Goal: Transaction & Acquisition: Purchase product/service

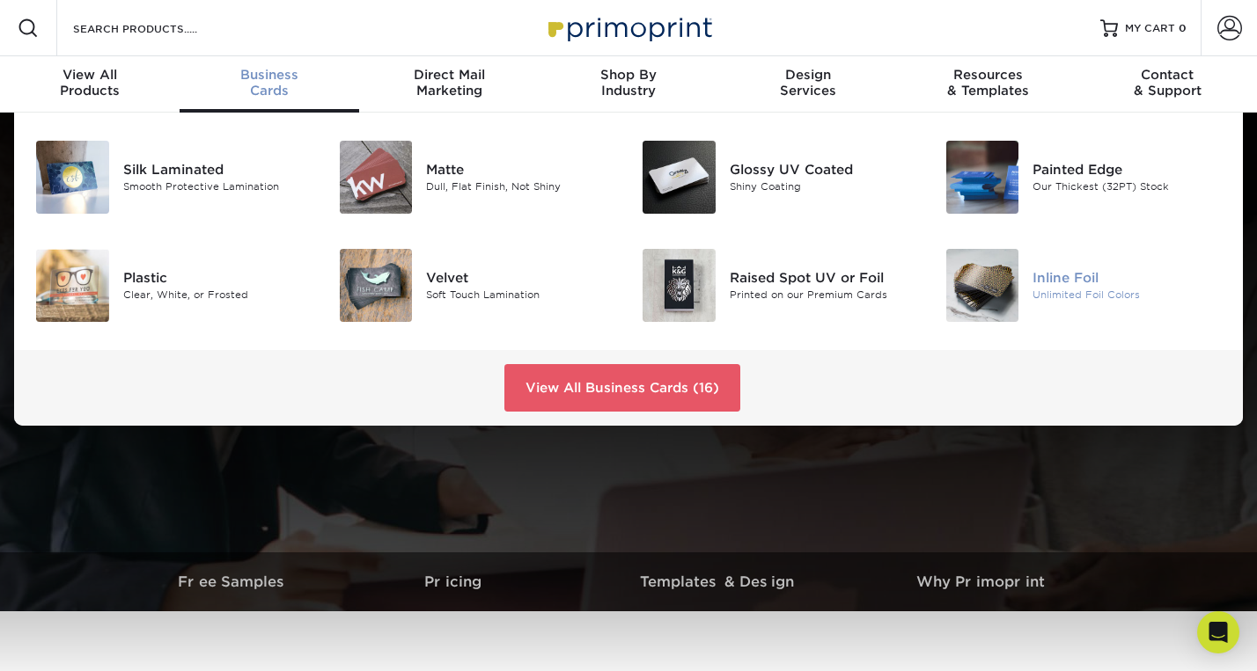
click at [991, 272] on img at bounding box center [982, 285] width 73 height 73
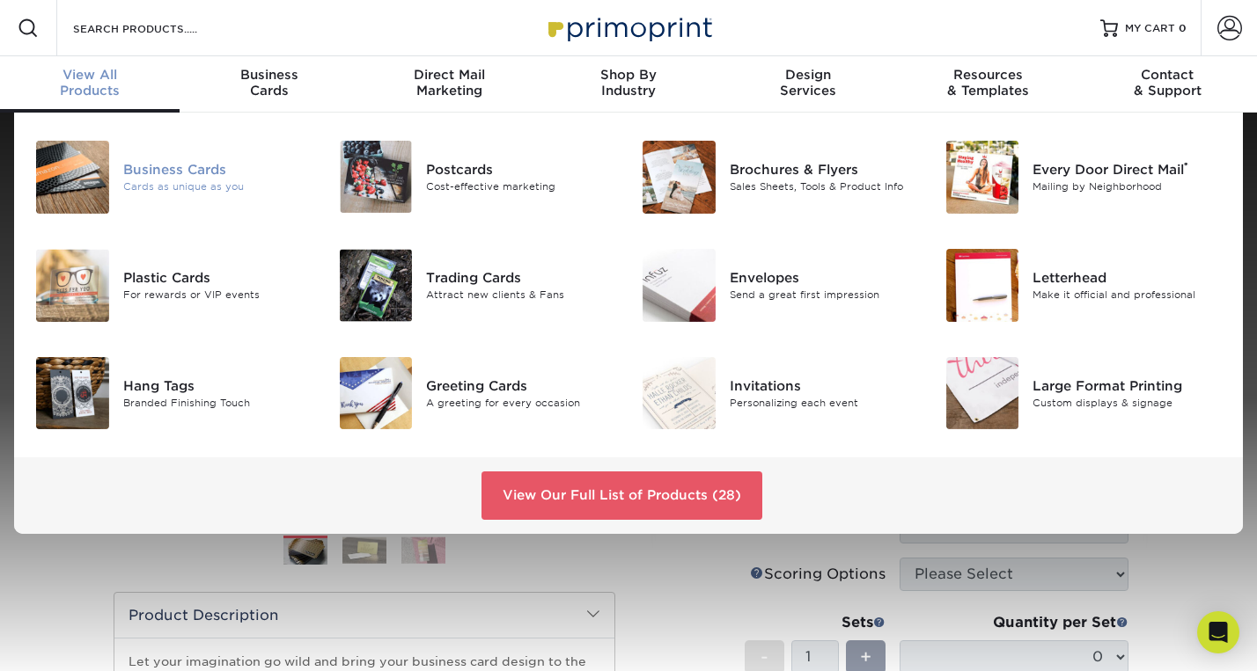
scroll to position [1, 0]
click at [182, 166] on div "Business Cards" at bounding box center [217, 168] width 189 height 19
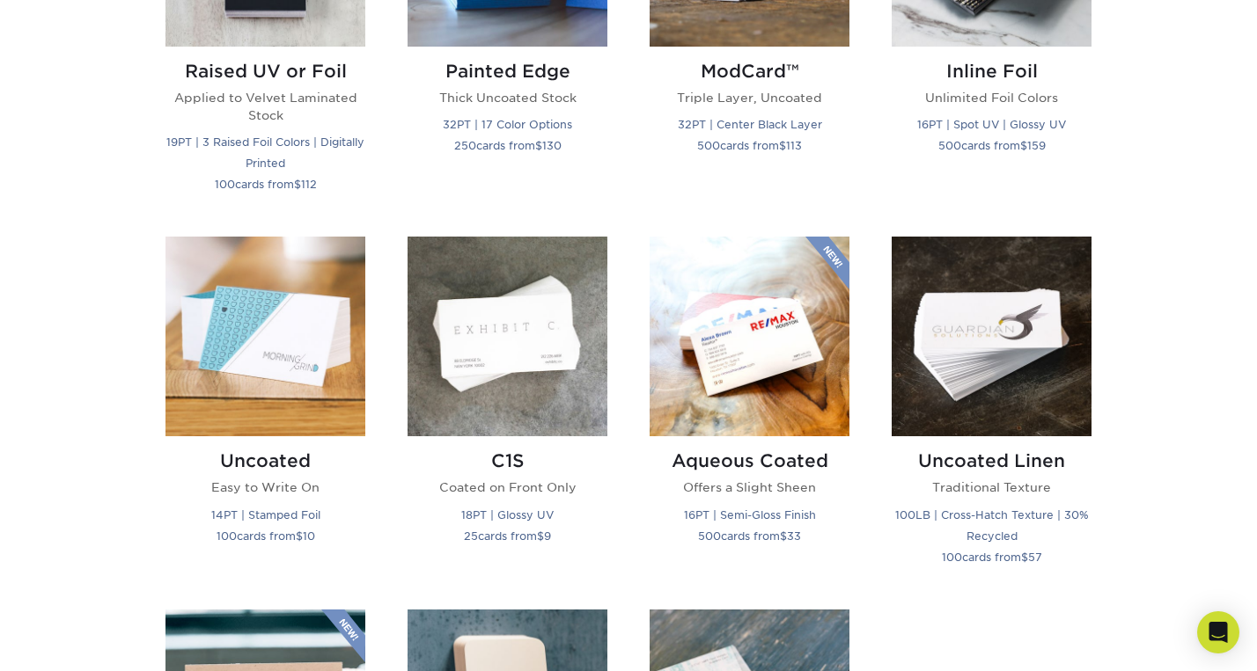
scroll to position [1393, 0]
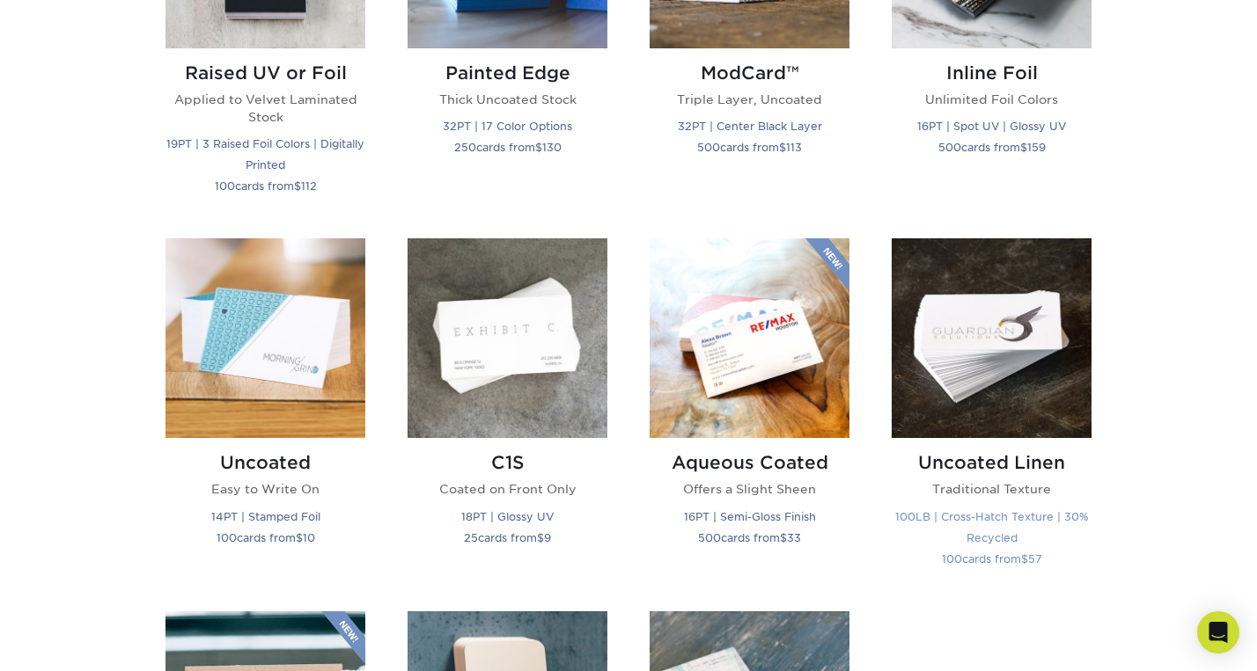
click at [977, 327] on img at bounding box center [991, 338] width 200 height 200
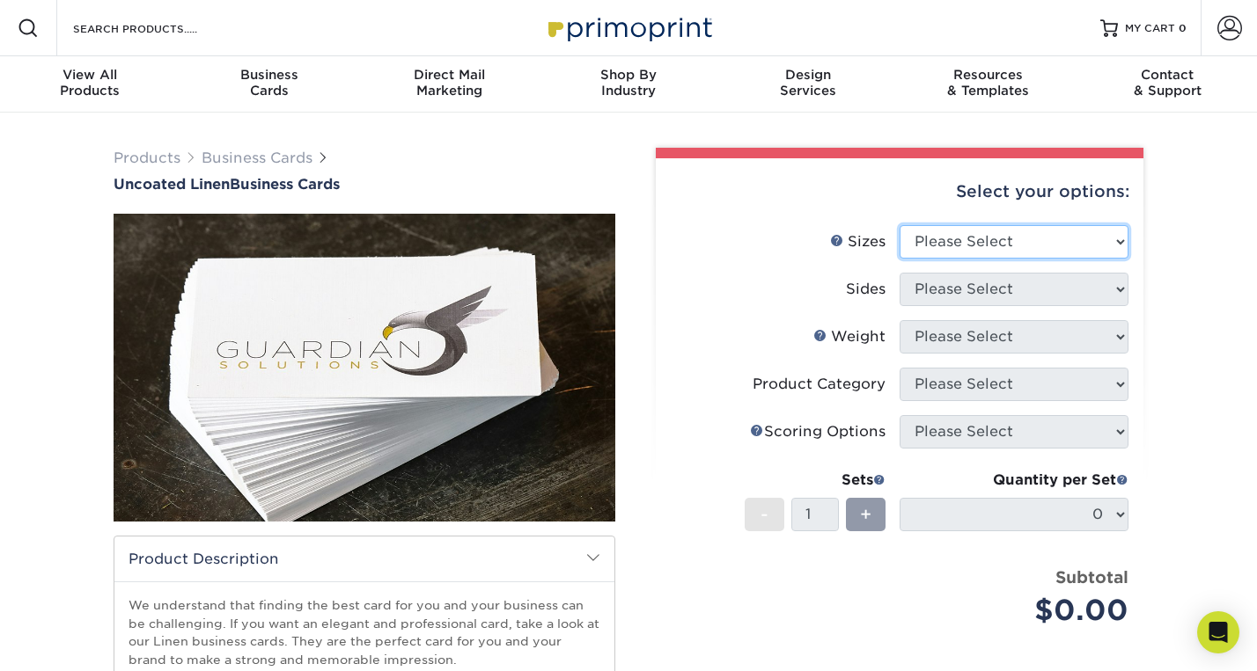
click at [1120, 239] on select "Please Select 2" x 3.5" - Standard 2" x 7" - Foldover Card 2.125" x 3.375" - Eu…" at bounding box center [1013, 241] width 229 height 33
select select "2.12x3.38"
click at [899, 225] on select "Please Select 2" x 3.5" - Standard 2" x 7" - Foldover Card 2.125" x 3.375" - Eu…" at bounding box center [1013, 241] width 229 height 33
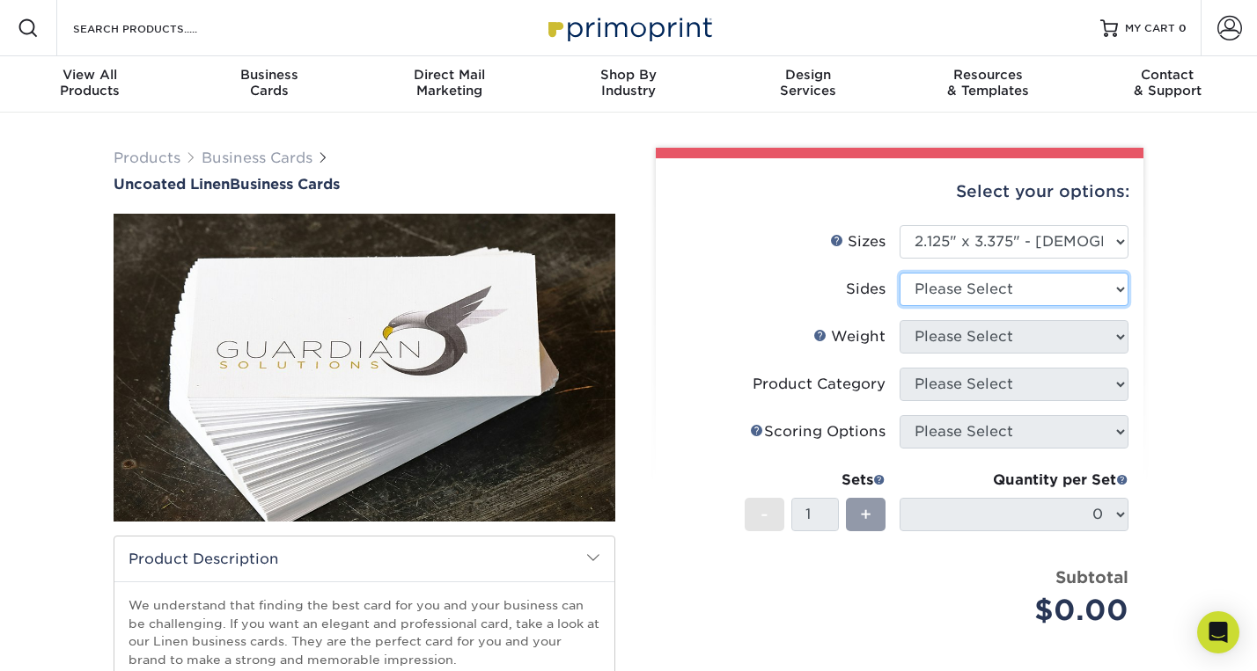
click at [1114, 287] on select "Please Select Print Both Sides Print Front Only" at bounding box center [1013, 289] width 229 height 33
select select "13abbda7-1d64-4f25-8bb2-c179b224825d"
click at [899, 273] on select "Please Select Print Both Sides Print Front Only" at bounding box center [1013, 289] width 229 height 33
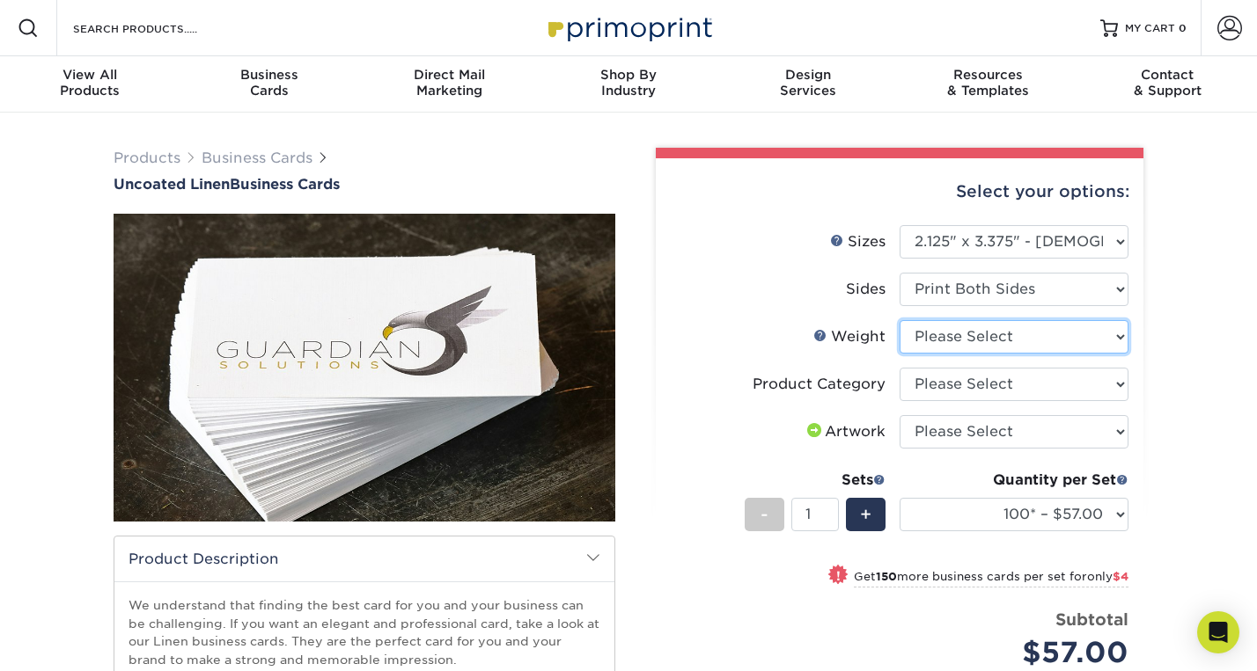
click at [1124, 334] on select "Please Select 100LB" at bounding box center [1013, 336] width 229 height 33
select select "100LB"
click at [899, 320] on select "Please Select 100LB" at bounding box center [1013, 336] width 229 height 33
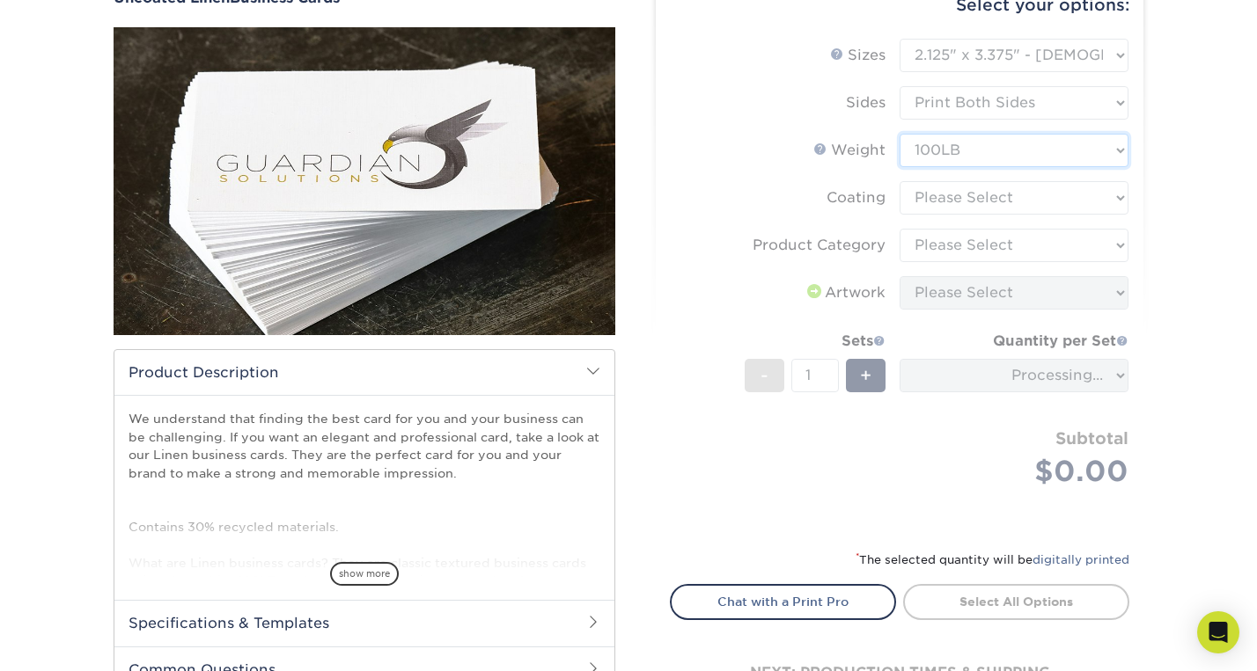
scroll to position [194, 0]
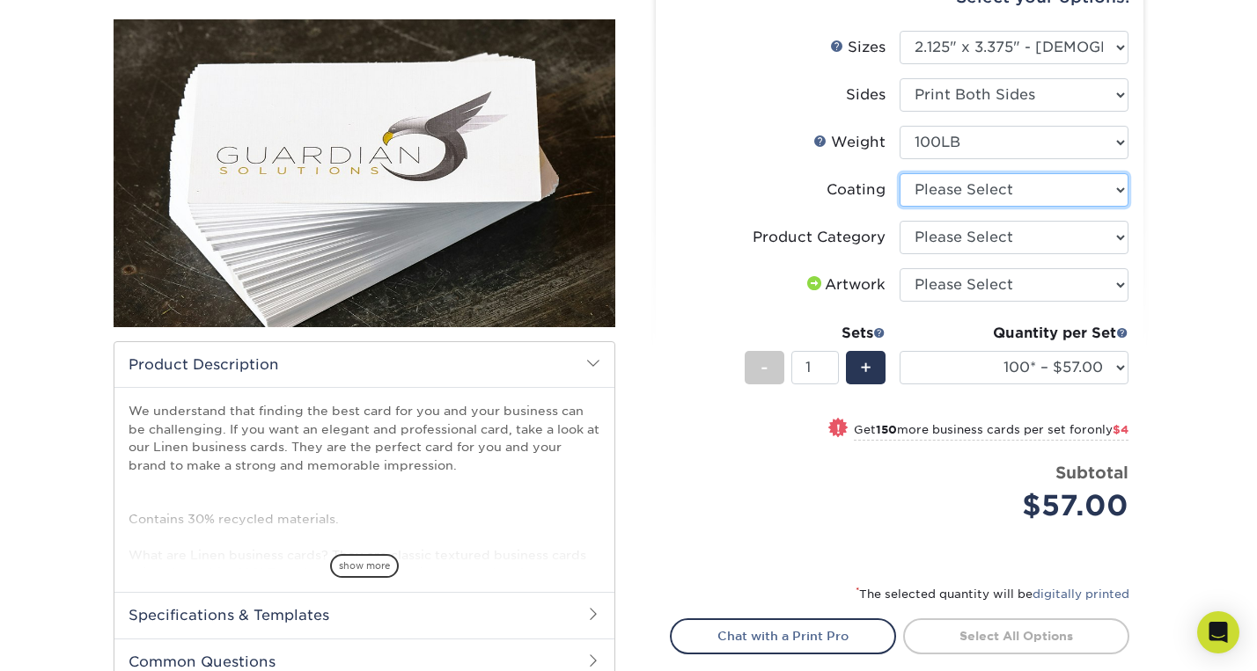
click at [1118, 191] on select at bounding box center [1013, 189] width 229 height 33
select select "3e7618de-abca-4bda-9f97-8b9129e913d8"
click at [899, 173] on select at bounding box center [1013, 189] width 229 height 33
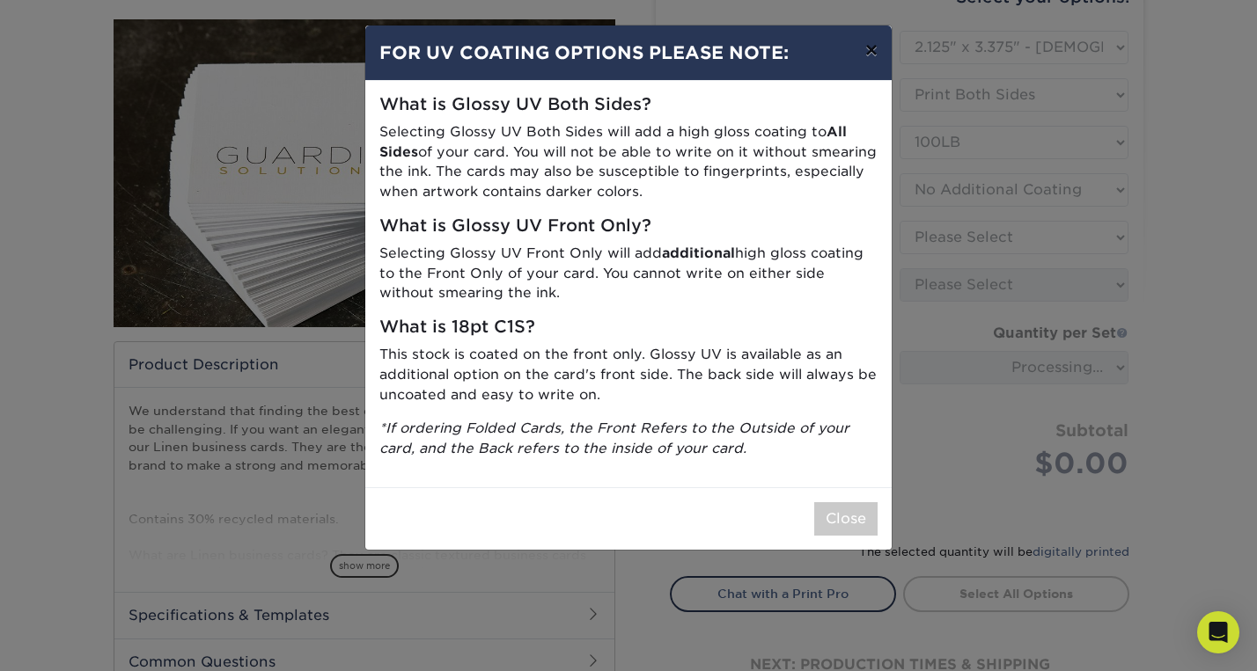
click at [869, 48] on button "×" at bounding box center [871, 50] width 40 height 49
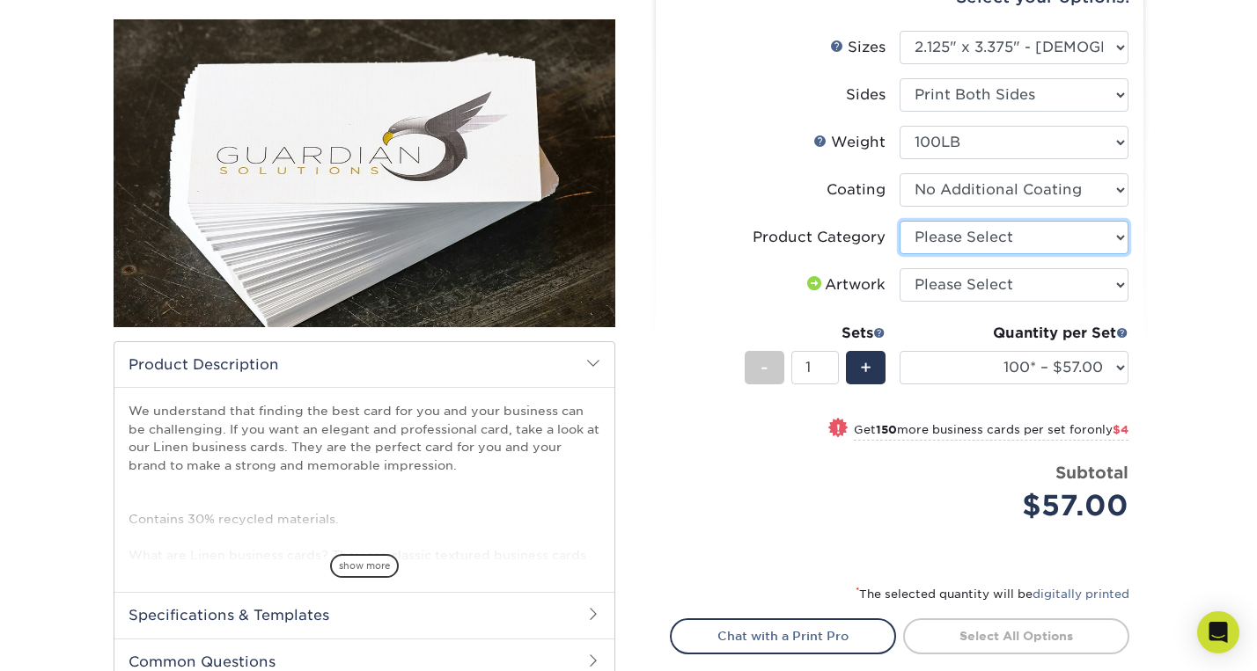
click at [1118, 237] on select "Please Select Business Cards" at bounding box center [1013, 237] width 229 height 33
select select "3b5148f1-0588-4f88-a218-97bcfdce65c1"
click at [899, 221] on select "Please Select Business Cards" at bounding box center [1013, 237] width 229 height 33
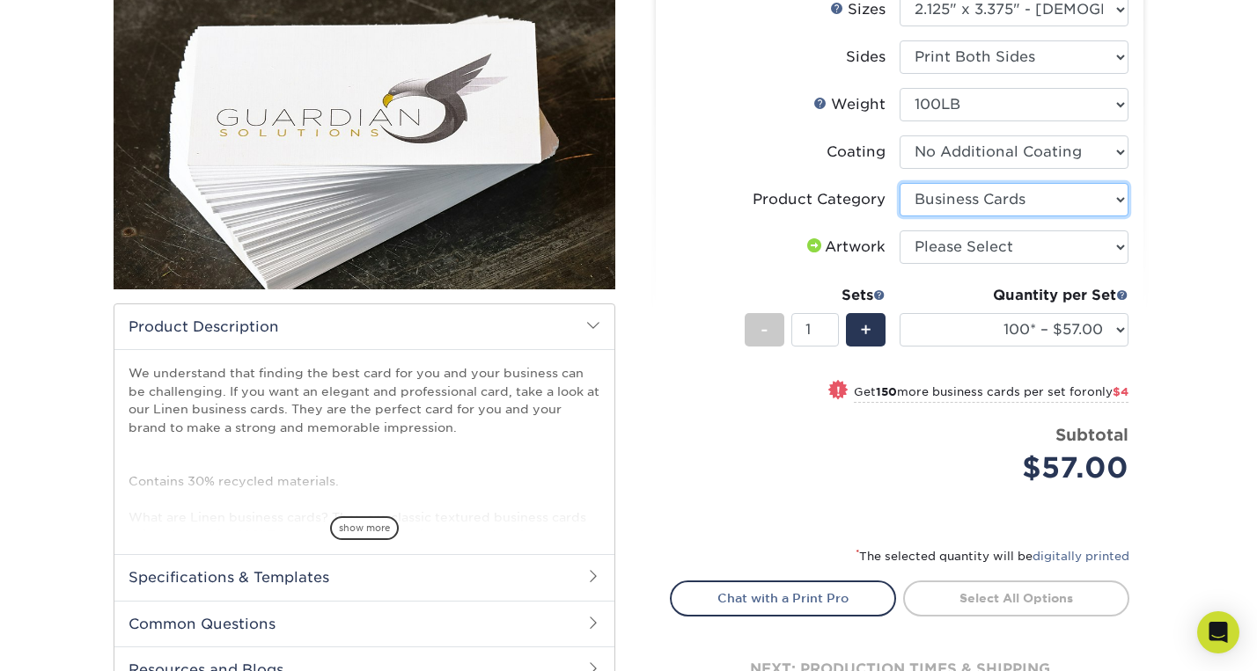
scroll to position [245, 0]
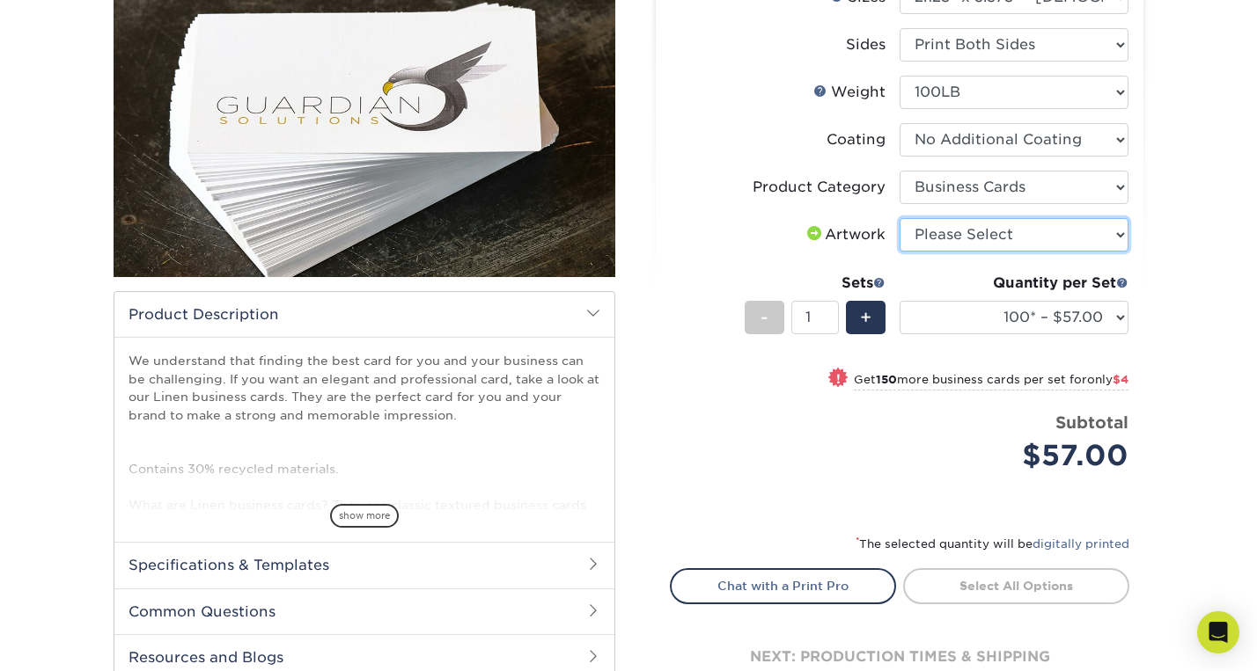
click at [1118, 235] on select "Please Select I will upload files I need a design - $100" at bounding box center [1013, 234] width 229 height 33
click at [861, 312] on span "+" at bounding box center [865, 317] width 11 height 26
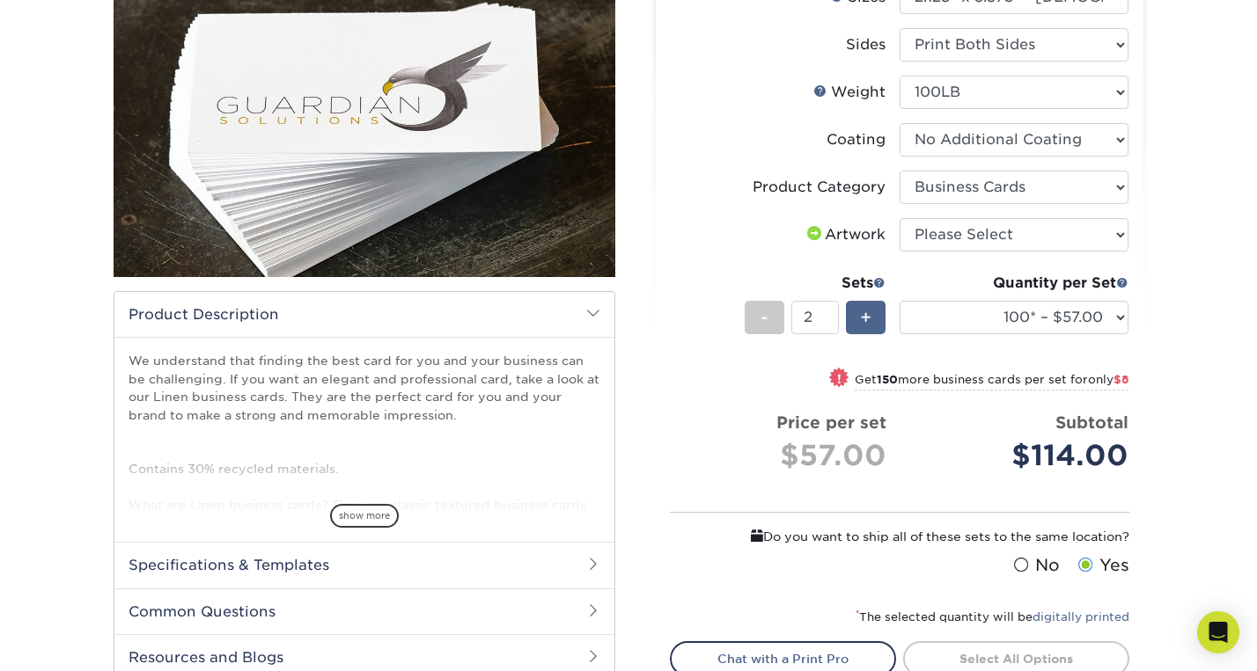
click at [861, 312] on span "+" at bounding box center [865, 317] width 11 height 26
type input "4"
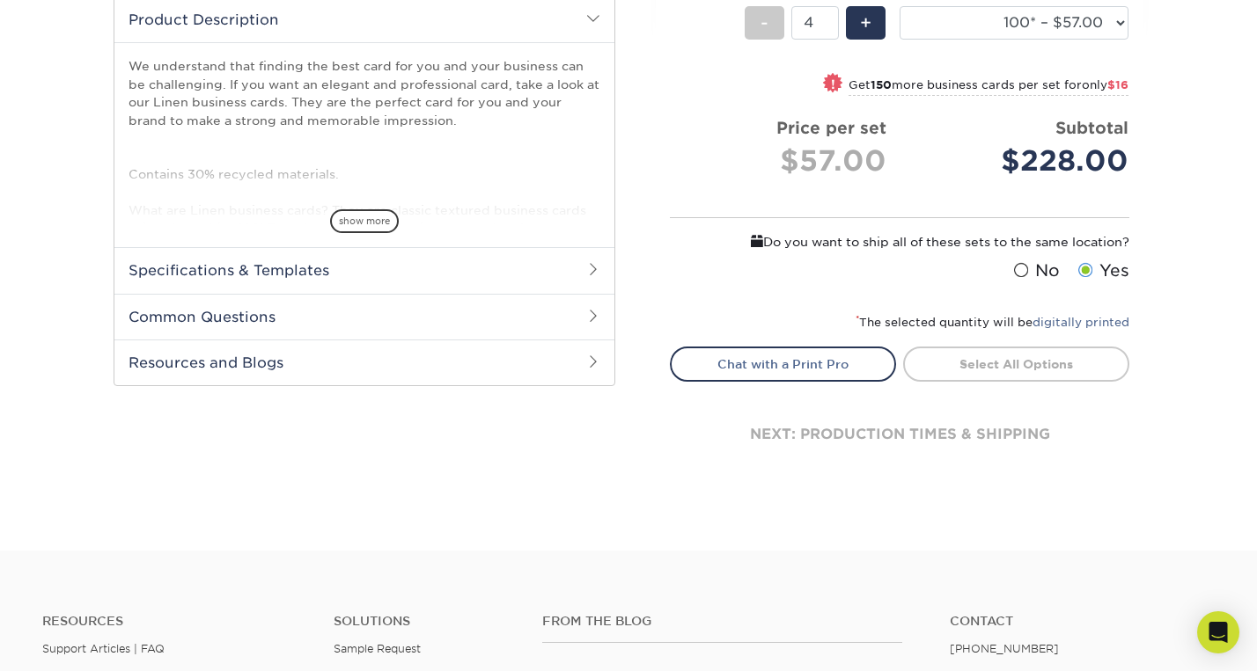
scroll to position [535, 0]
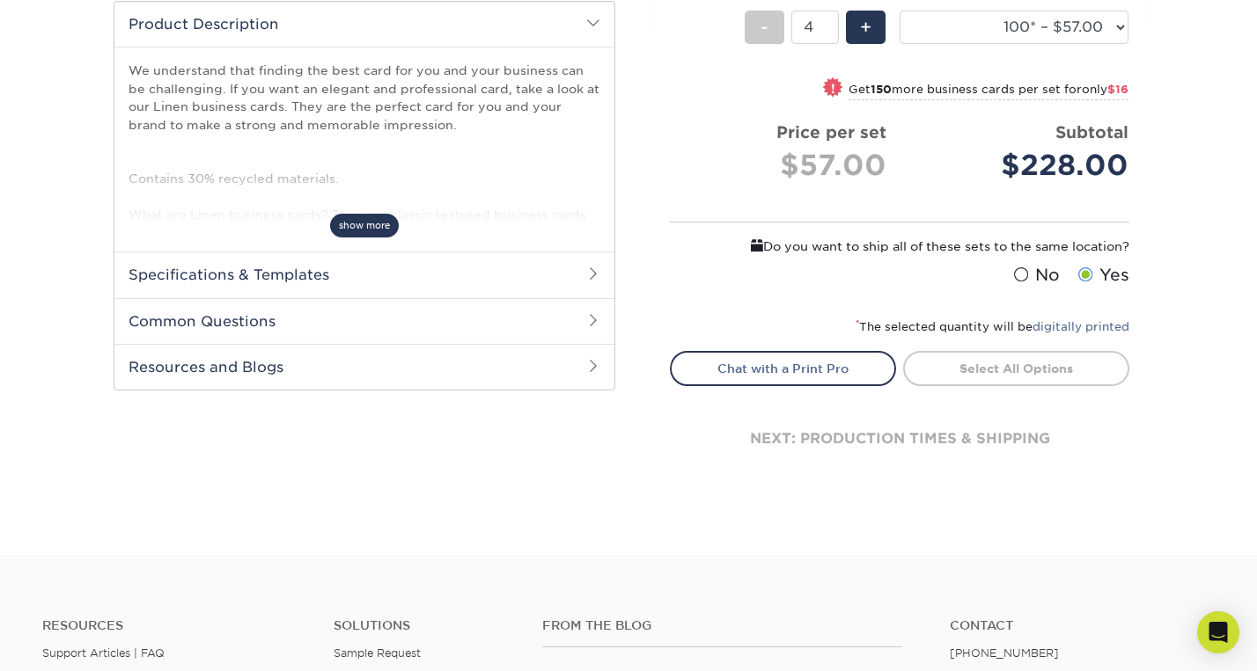
click at [371, 224] on span "show more" at bounding box center [364, 226] width 69 height 24
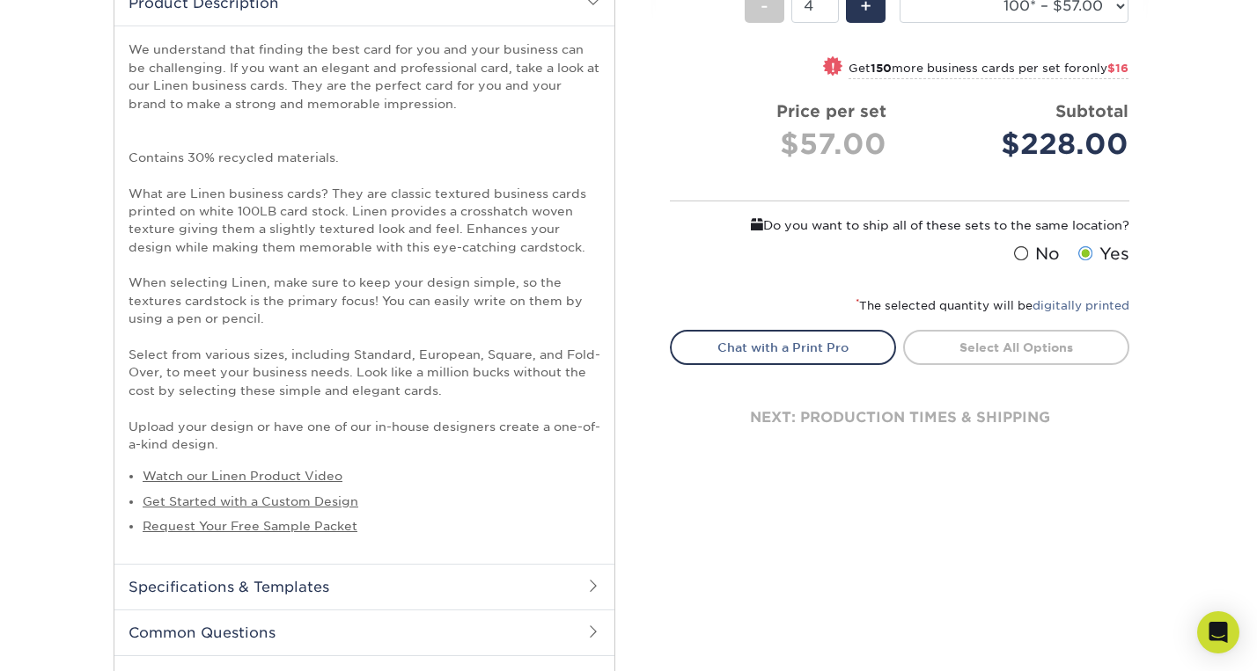
scroll to position [546, 0]
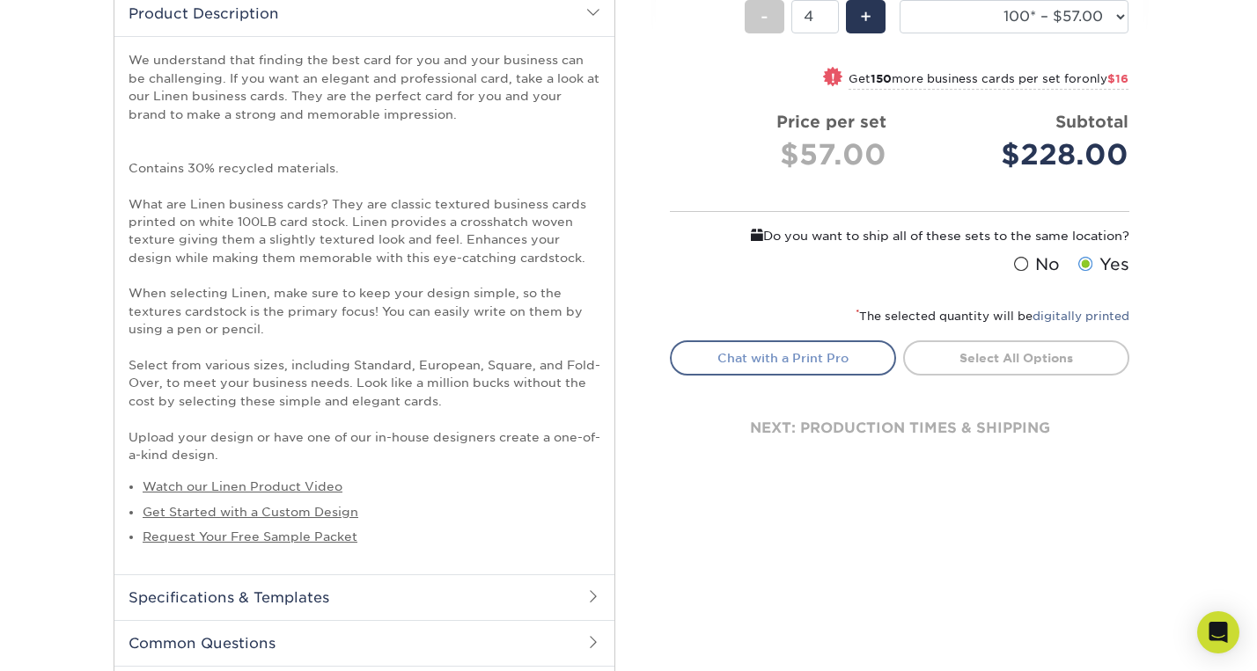
click at [800, 361] on link "Chat with a Print Pro" at bounding box center [783, 358] width 226 height 35
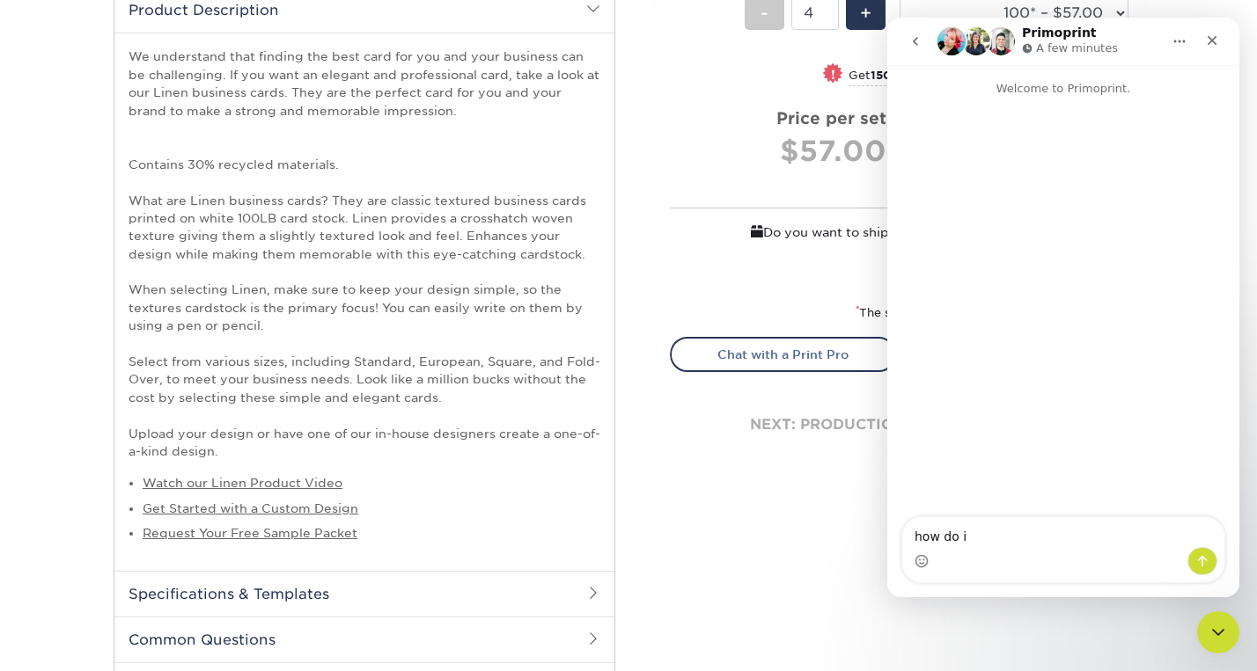
scroll to position [550, 0]
type textarea "how do i"
click at [1213, 43] on icon "Close" at bounding box center [1212, 40] width 14 height 14
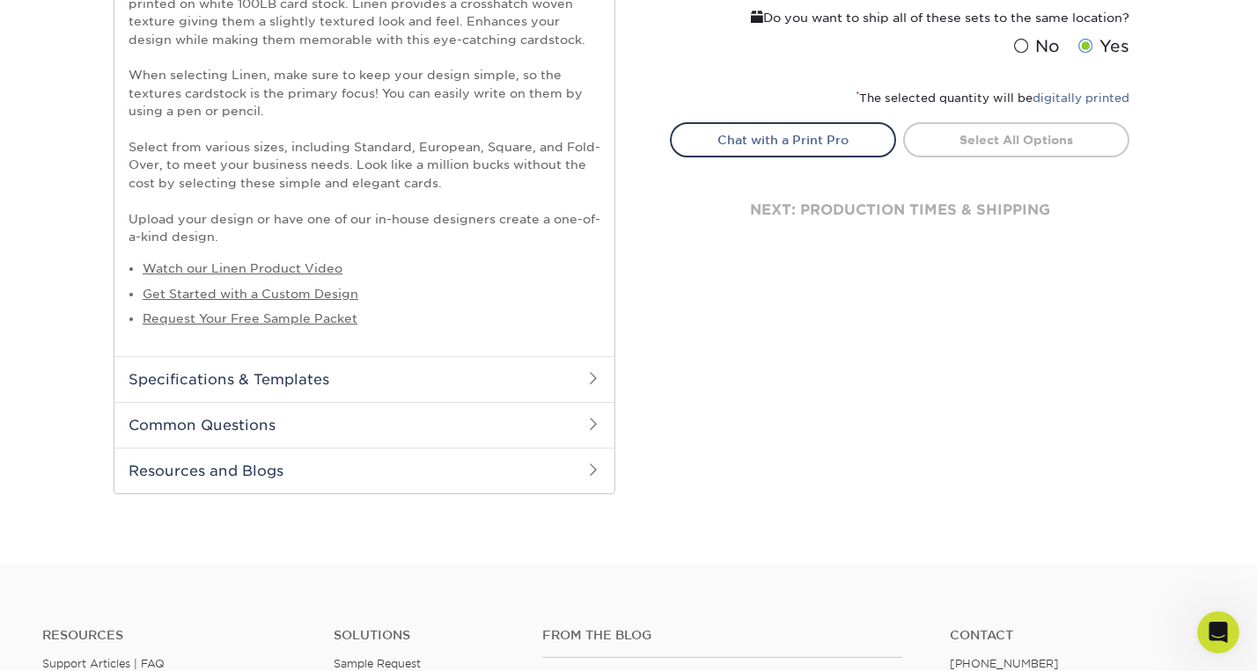
scroll to position [769, 0]
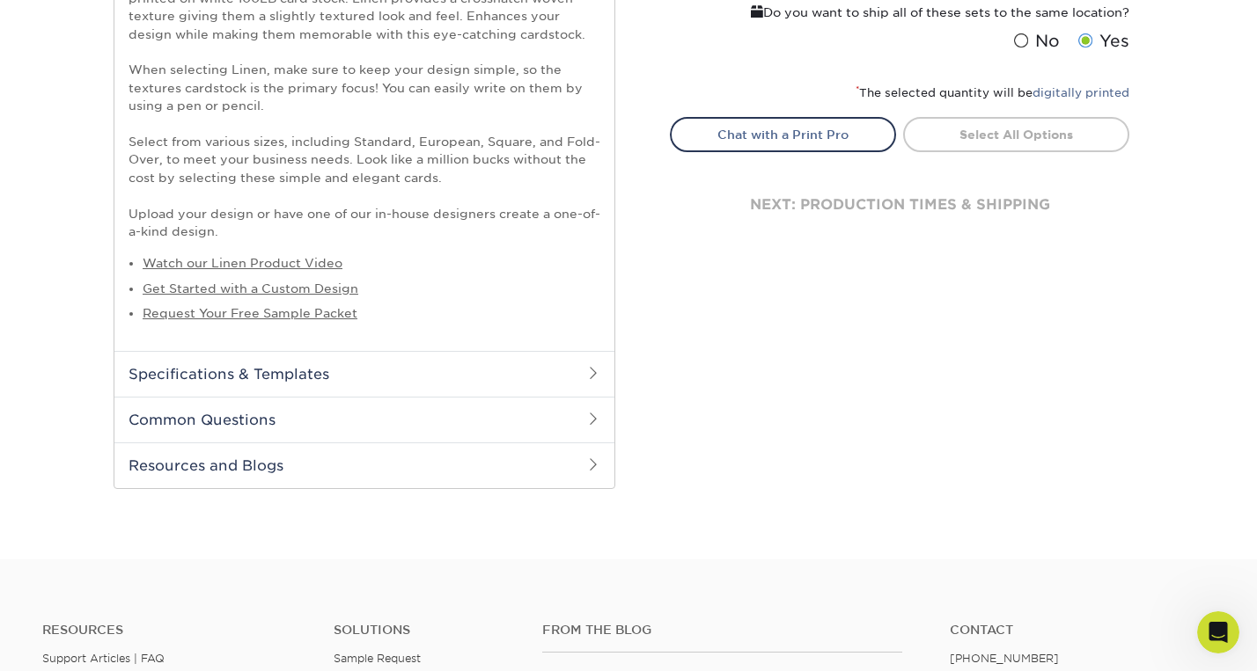
click at [1028, 130] on link "Select All Options" at bounding box center [1016, 134] width 226 height 35
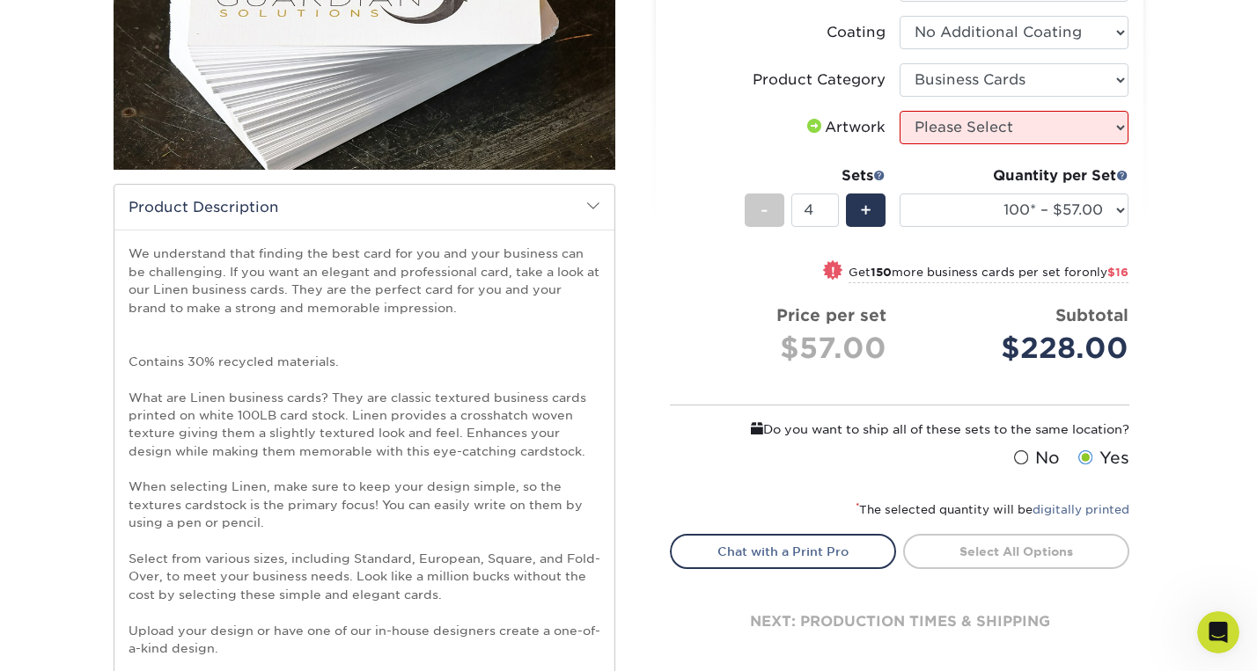
scroll to position [324, 0]
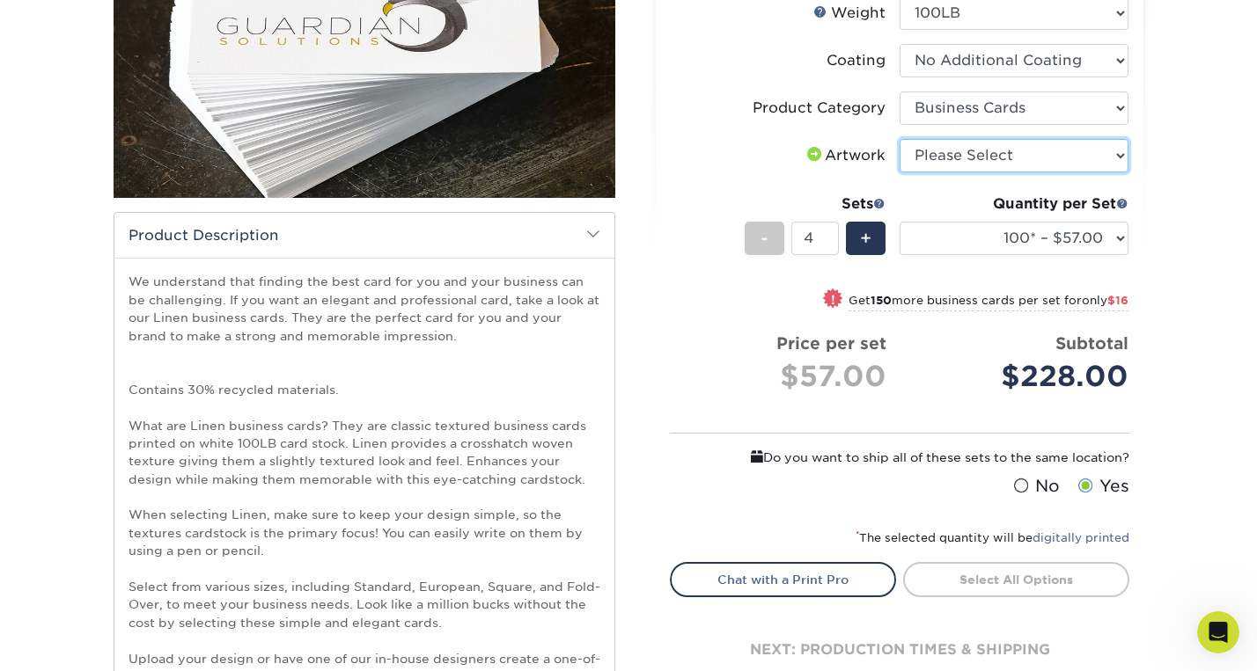
click at [1118, 152] on select "Please Select I will upload files I need a design - $100" at bounding box center [1013, 155] width 229 height 33
select select "upload"
click at [899, 139] on select "Please Select I will upload files I need a design - $100" at bounding box center [1013, 155] width 229 height 33
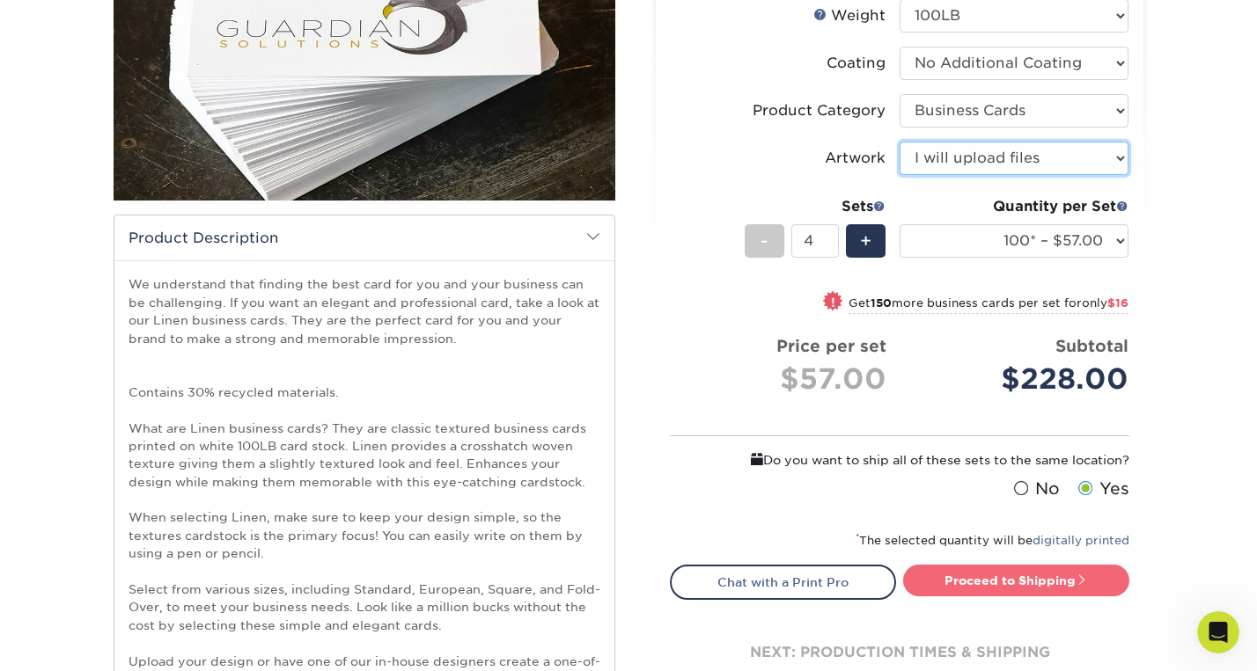
scroll to position [319, 0]
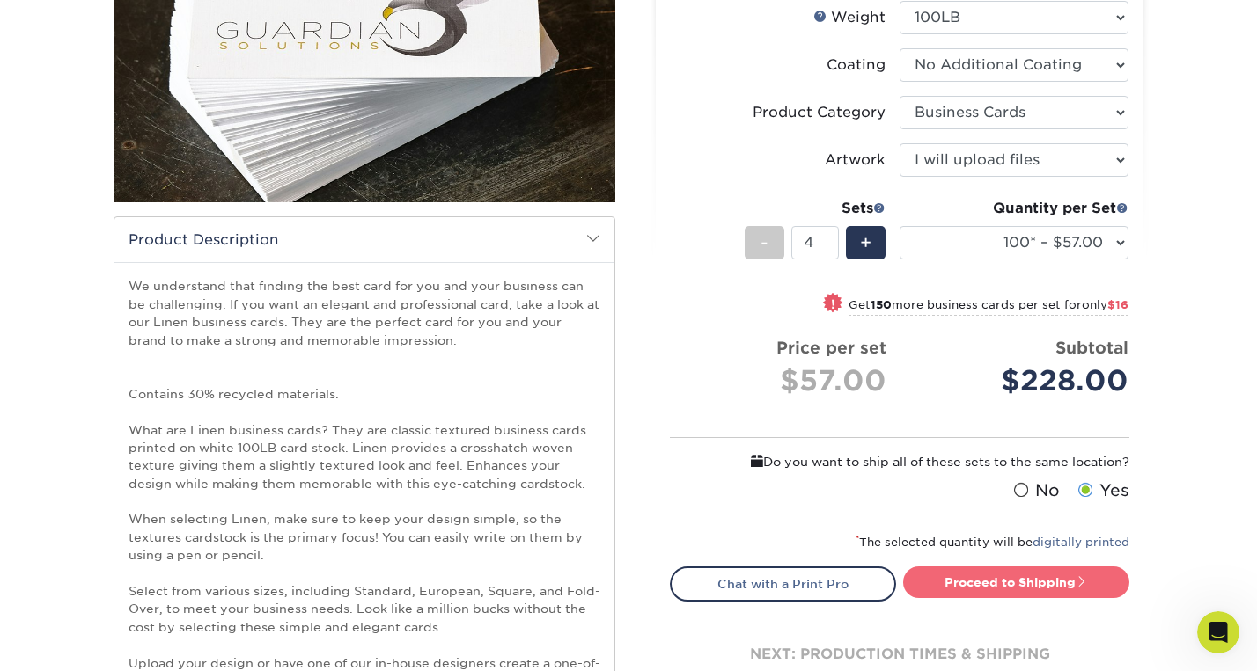
click at [1032, 582] on link "Proceed to Shipping" at bounding box center [1016, 583] width 226 height 32
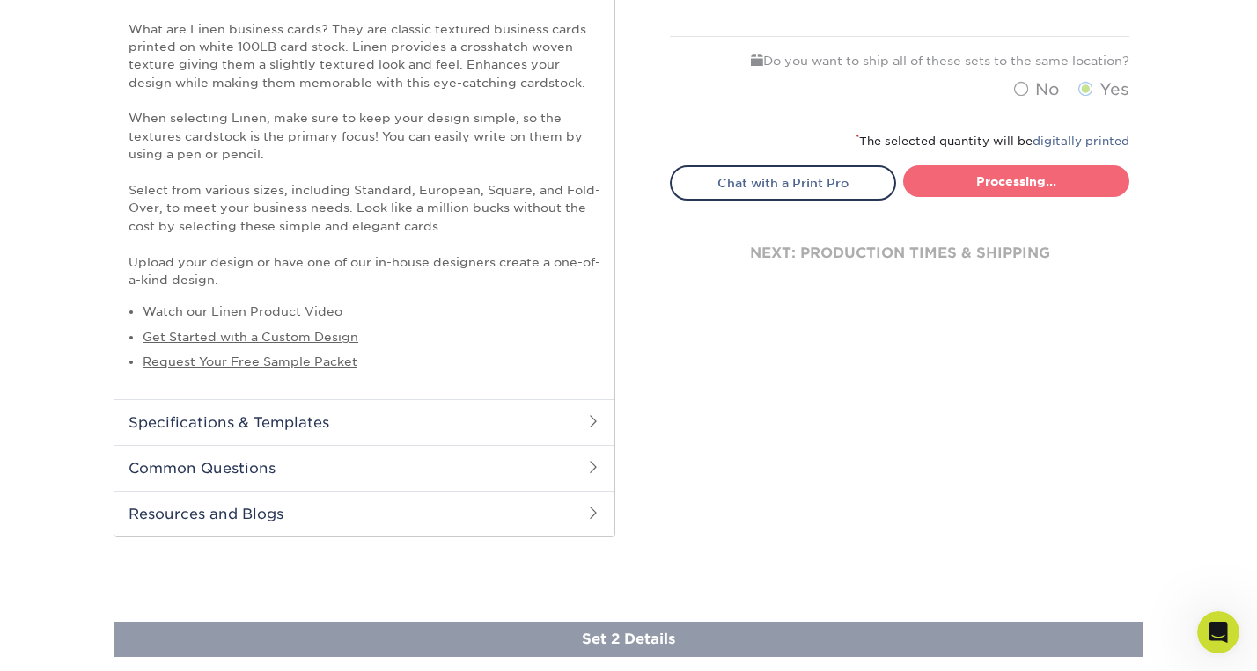
select select "381abde6-11ca-4415-87e5-eb266fa5407b"
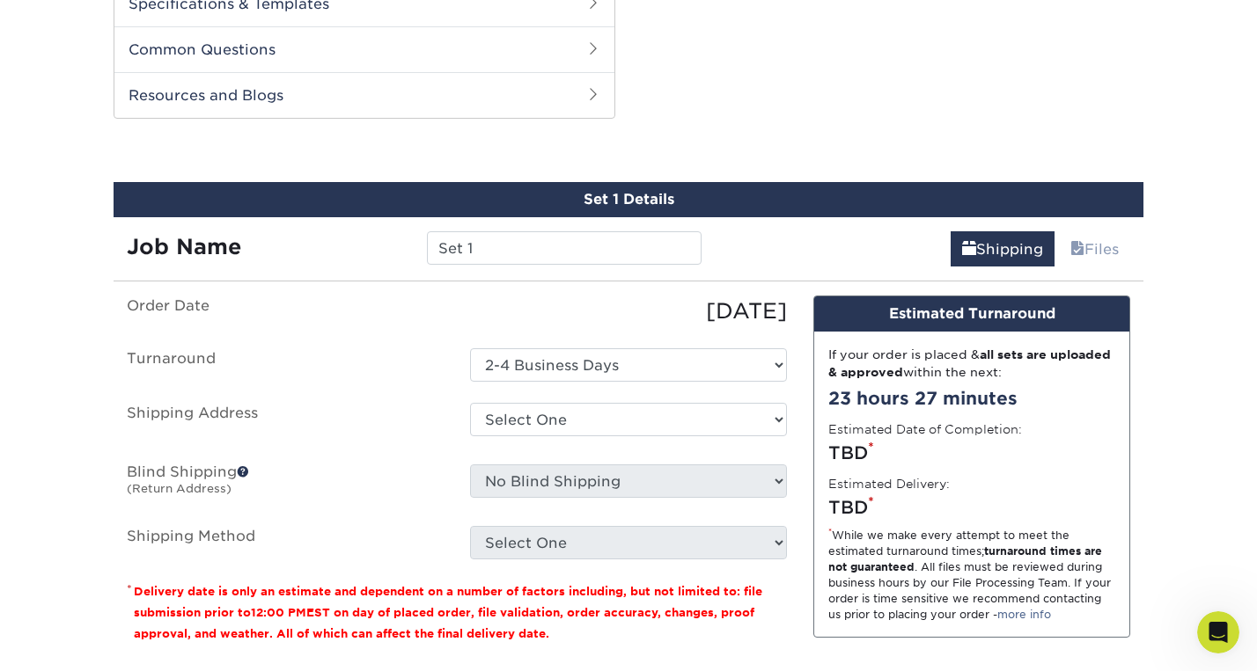
scroll to position [1140, 0]
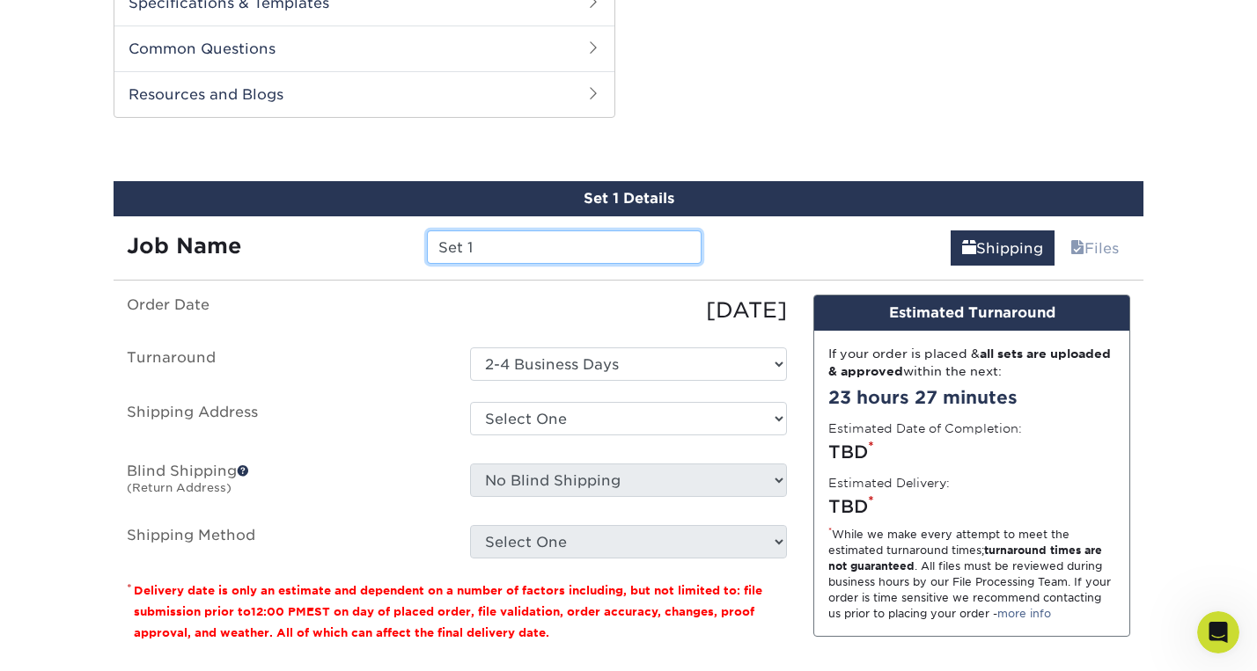
click at [548, 245] on input "Set 1" at bounding box center [564, 247] width 274 height 33
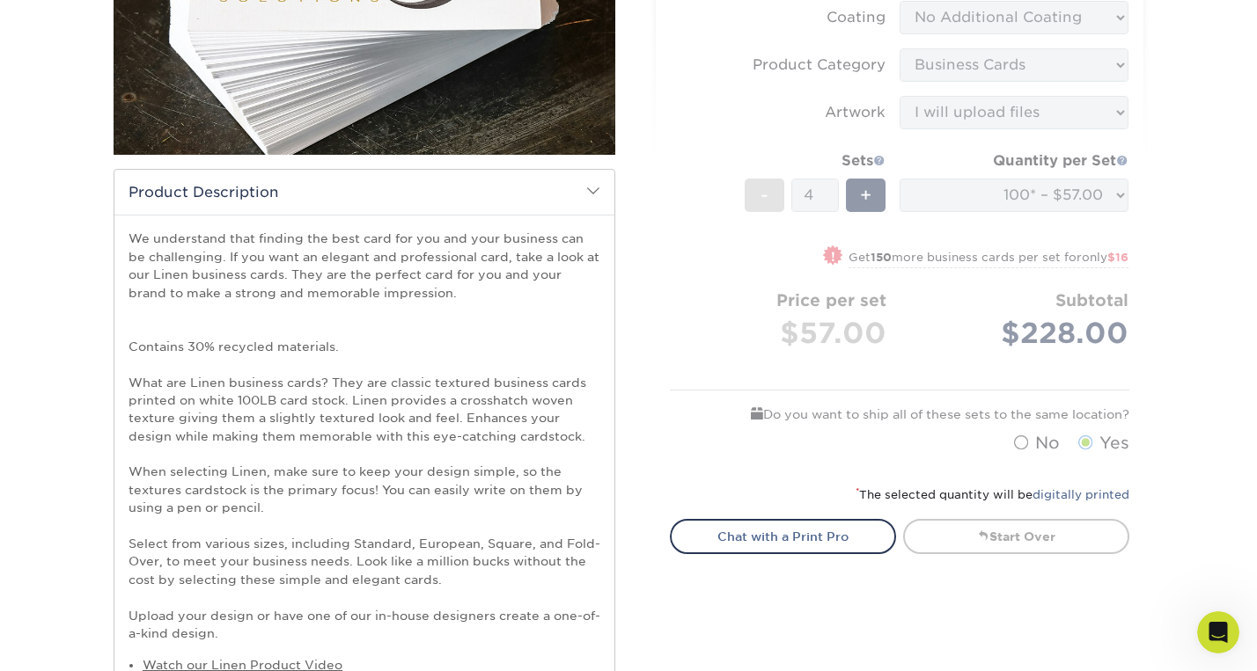
scroll to position [0, 0]
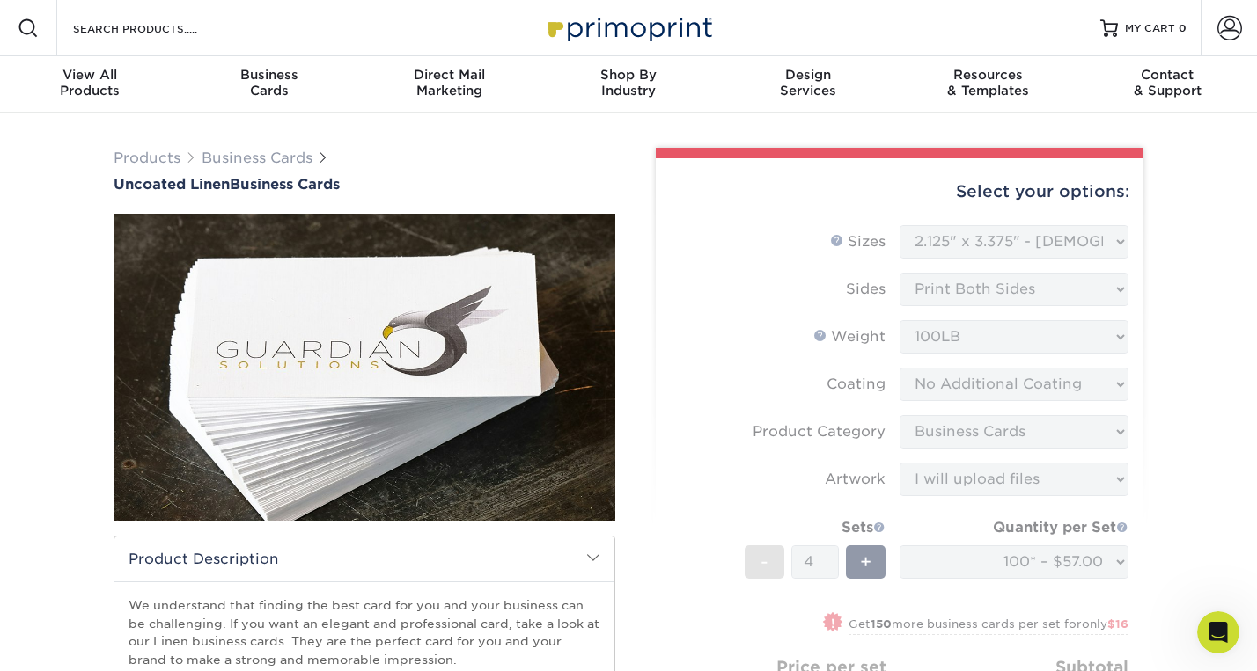
click at [1075, 478] on form "Sizes Help Sizes Please Select 2" x 3.5" - Standard 2" x 7" - Foldover Card 2.1…" at bounding box center [899, 527] width 459 height 605
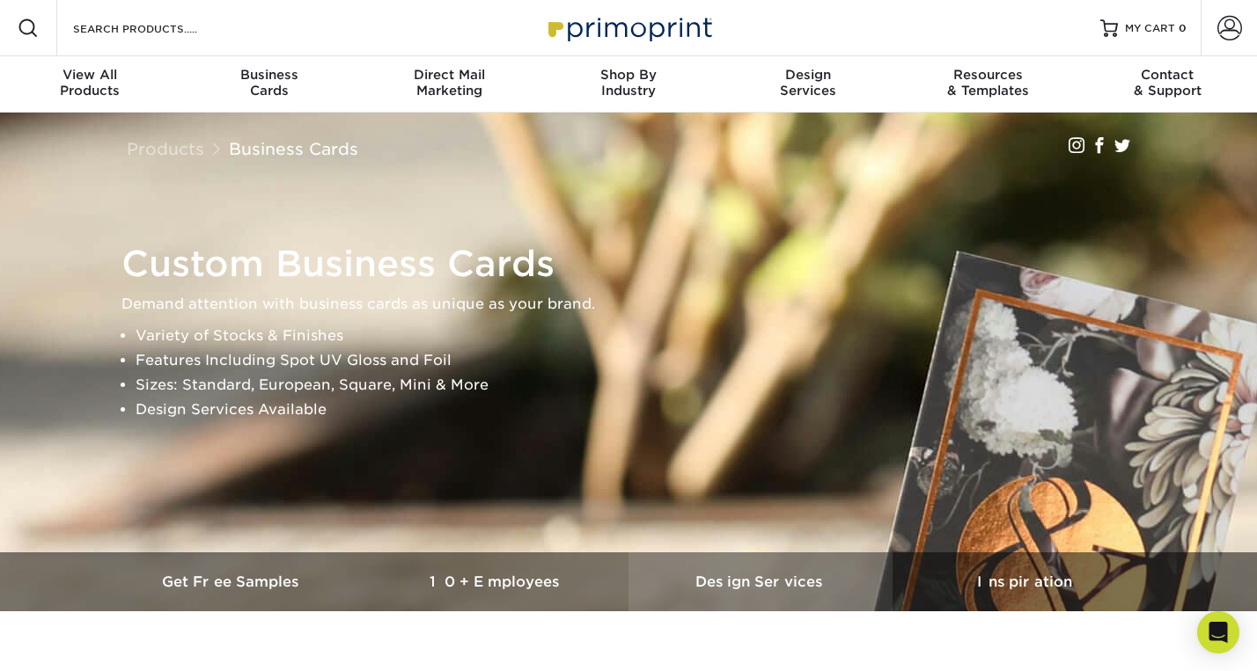
click at [771, 582] on h3 "Design Services" at bounding box center [760, 582] width 264 height 17
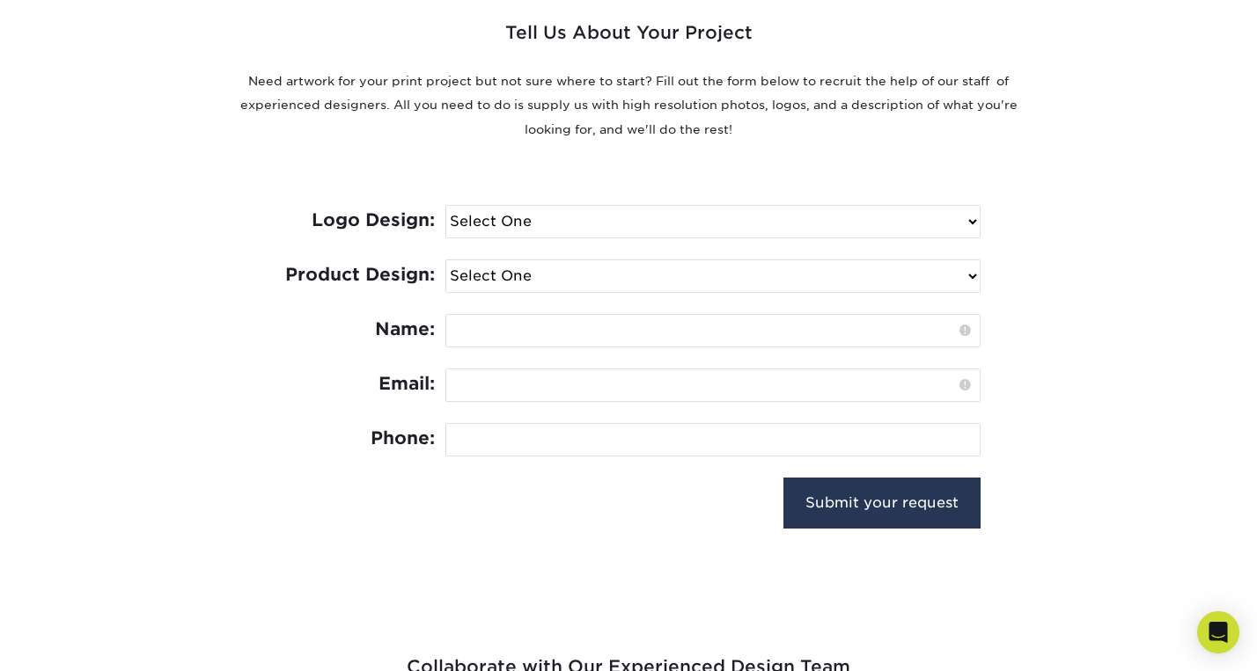
scroll to position [685, 0]
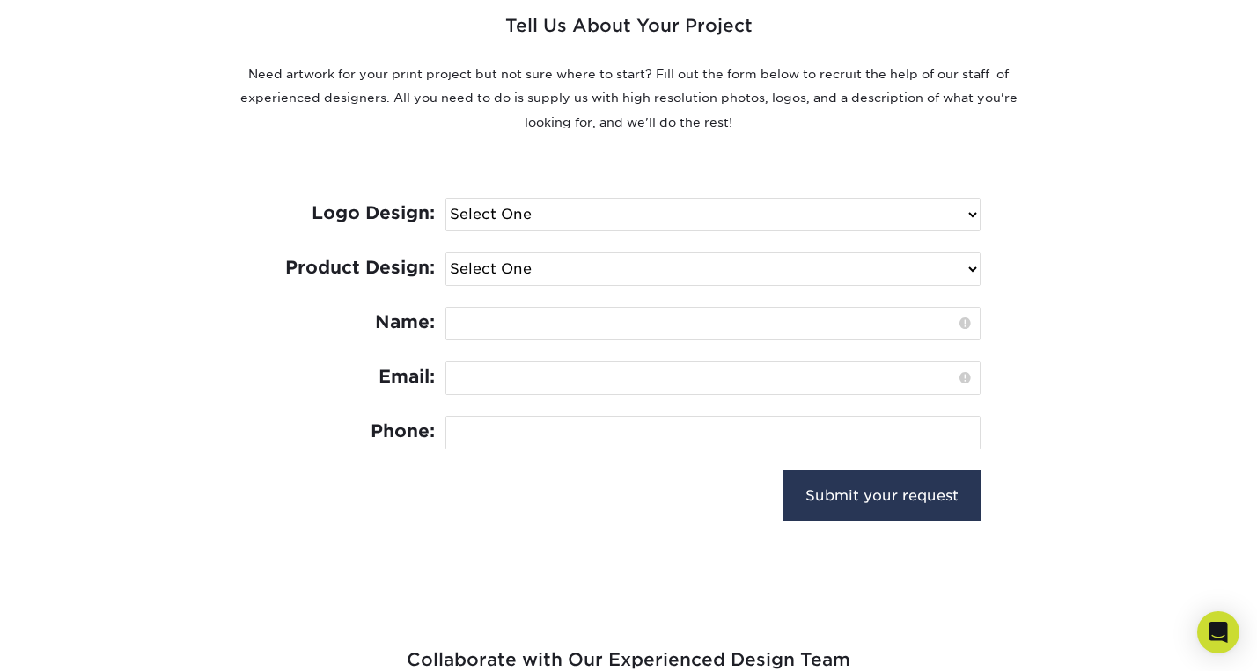
click at [28, 92] on section "Tell Us About Your Project Need artwork for your print project but not sure whe…" at bounding box center [628, 243] width 1257 height 634
click at [691, 212] on select "Select One I need a logo design: $300 No thank you" at bounding box center [712, 215] width 533 height 32
select select "No Logo"
click at [446, 199] on select "Select One I need a logo design: $300 No thank you" at bounding box center [712, 215] width 533 height 32
click at [666, 274] on select "Select One Logo Design Only Design Edits Banner Design: $50.00 Bookmark Design:…" at bounding box center [712, 269] width 533 height 32
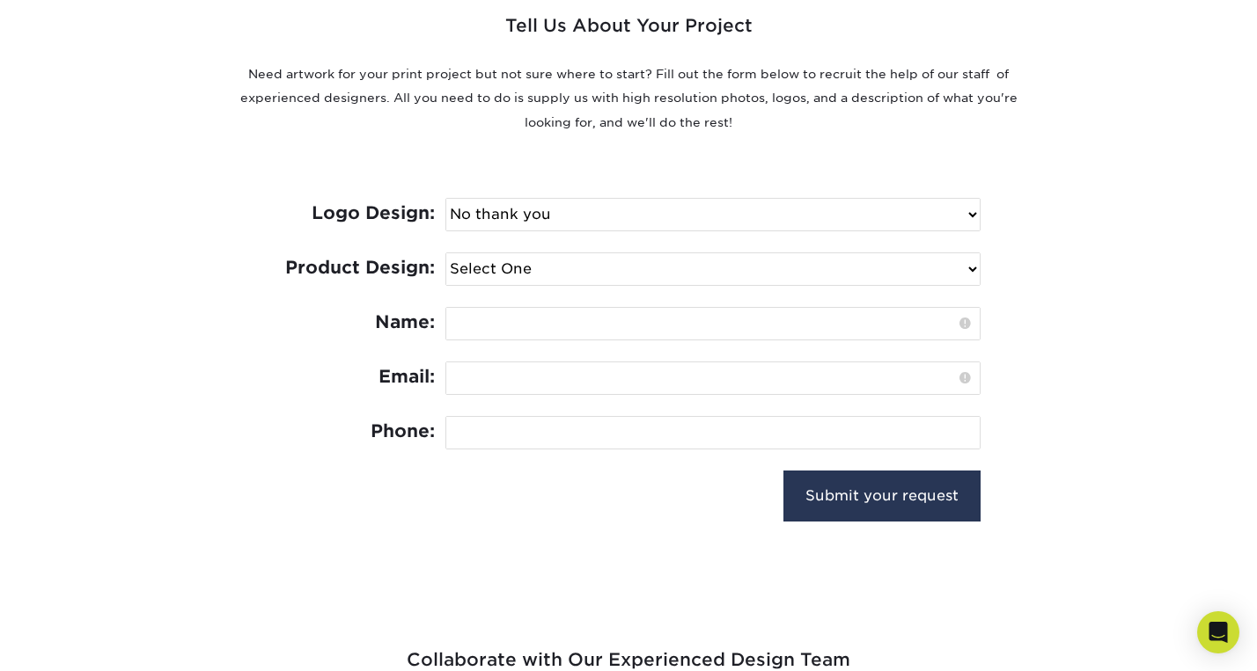
select select "Business Card - $100"
click at [446, 253] on select "Select One Logo Design Only Design Edits Banner Design: $50.00 Bookmark Design:…" at bounding box center [712, 269] width 533 height 32
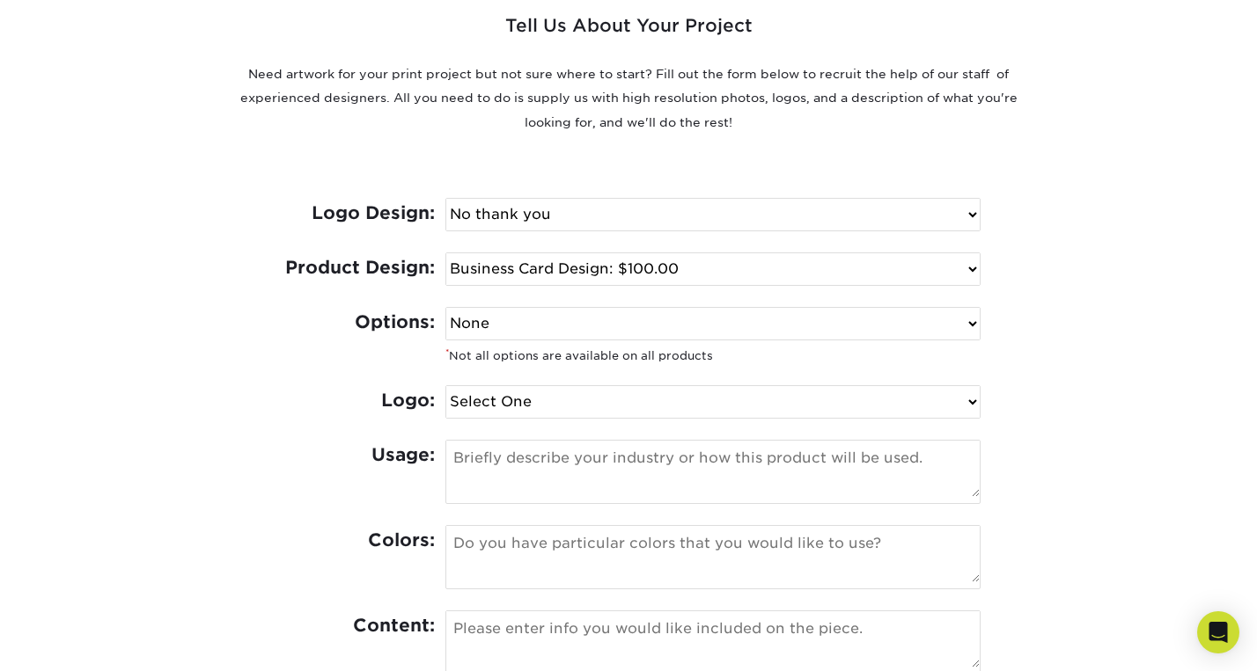
click at [558, 327] on select "None Spot UV Foil Spot UV & Foil" at bounding box center [712, 324] width 533 height 32
select select "Foil"
click at [446, 308] on select "None Spot UV Foil Spot UV & Foil" at bounding box center [712, 324] width 533 height 32
click at [553, 399] on select "Select One I can provide a logo in an .ai, .eps, or .pdf I have a logo but not …" at bounding box center [712, 402] width 533 height 32
select select "Logo not required"
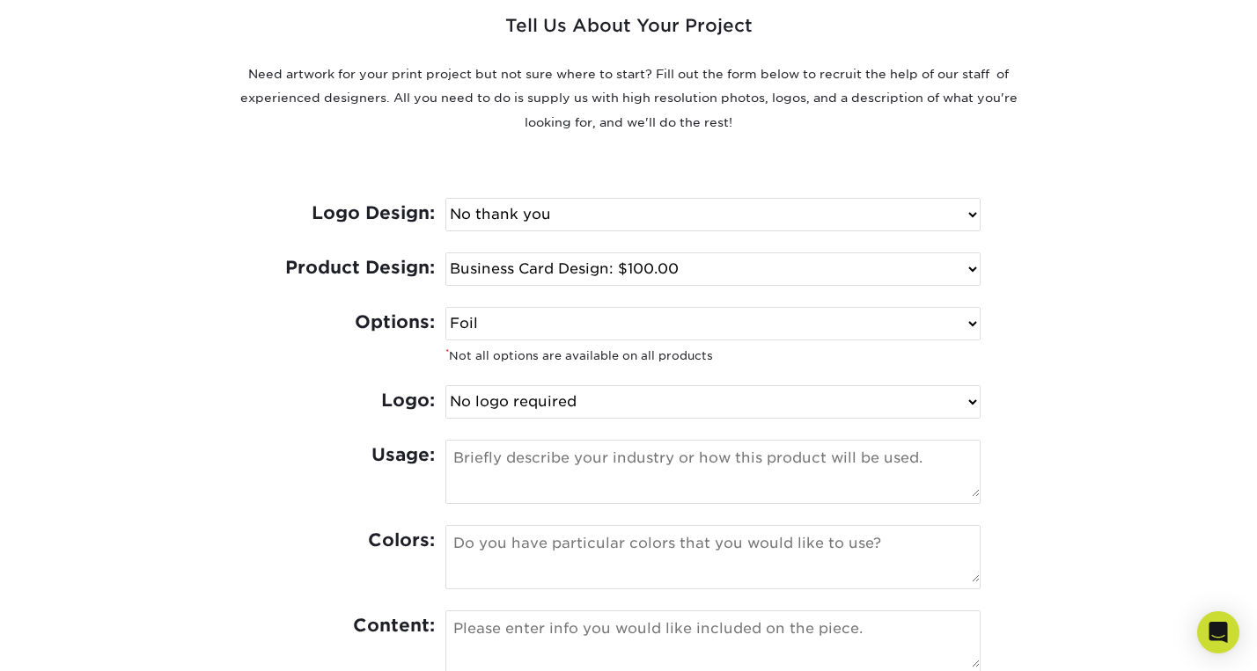
click at [446, 386] on select "Select One I can provide a logo in an .ai, .eps, or .pdf I have a logo but not …" at bounding box center [712, 402] width 533 height 32
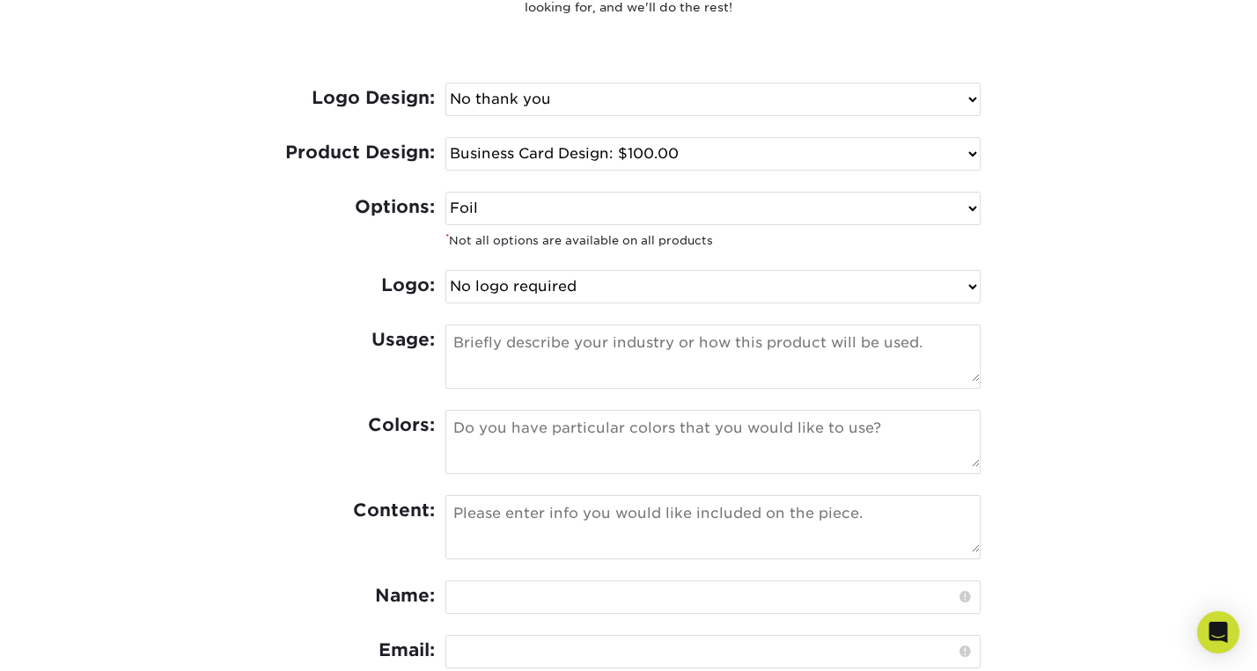
scroll to position [844, 0]
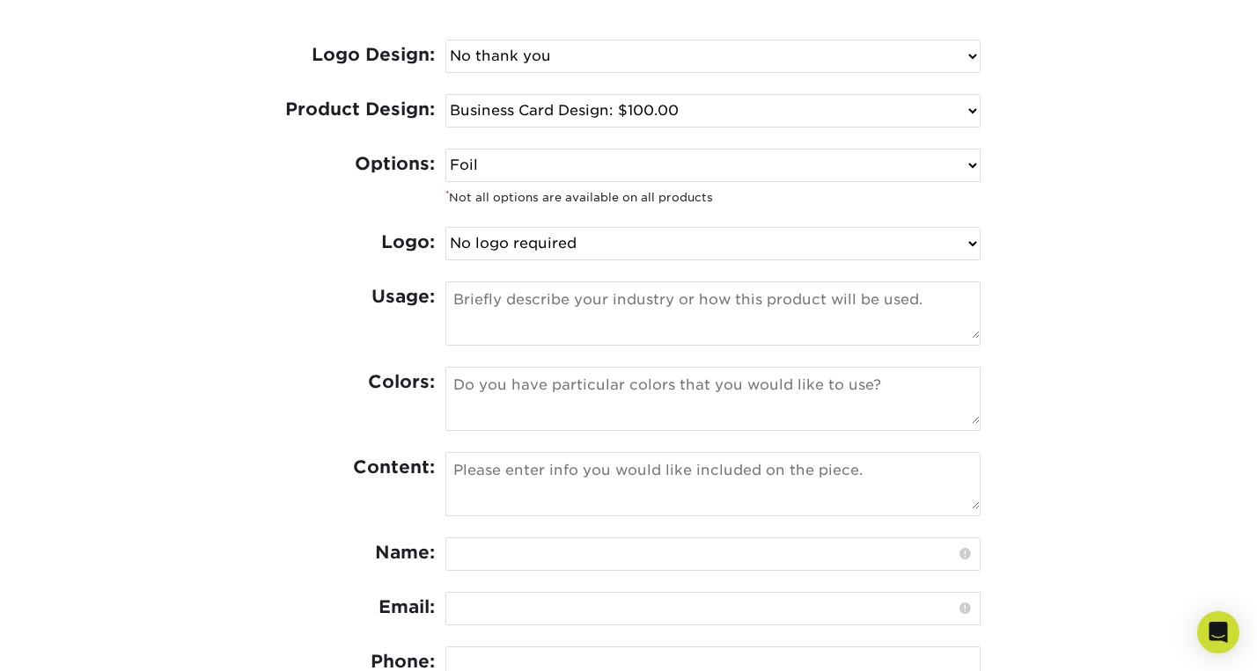
click at [486, 301] on textarea at bounding box center [712, 310] width 533 height 56
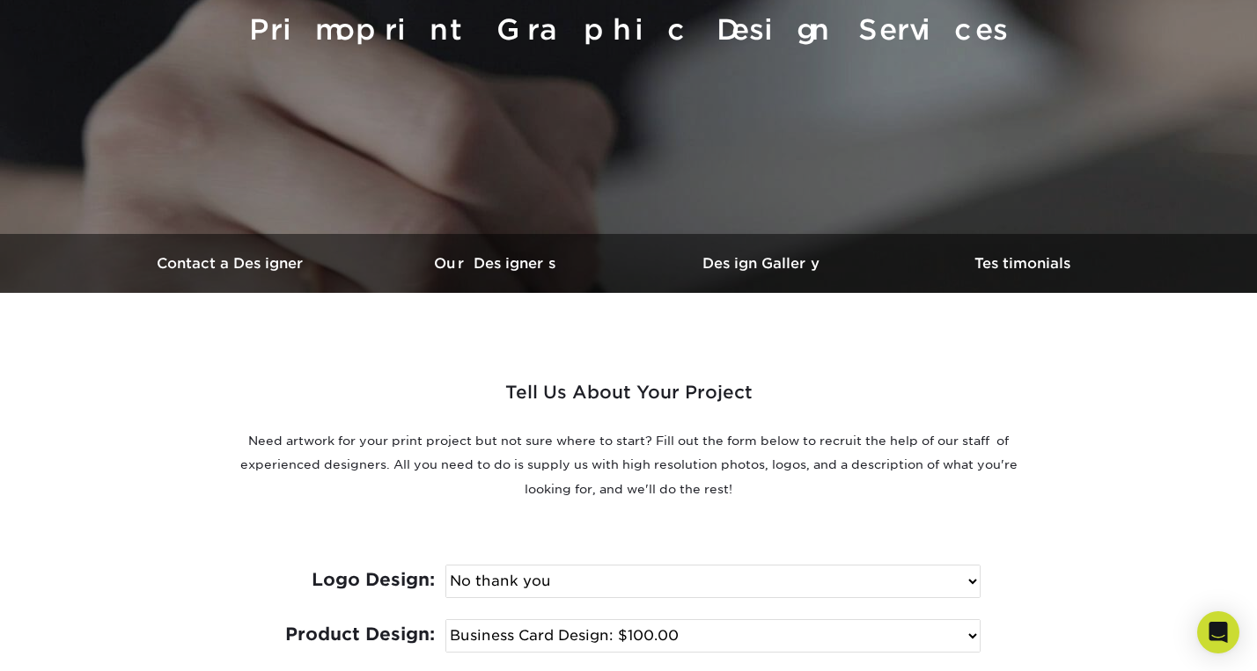
scroll to position [0, 0]
